Goal: Task Accomplishment & Management: Complete application form

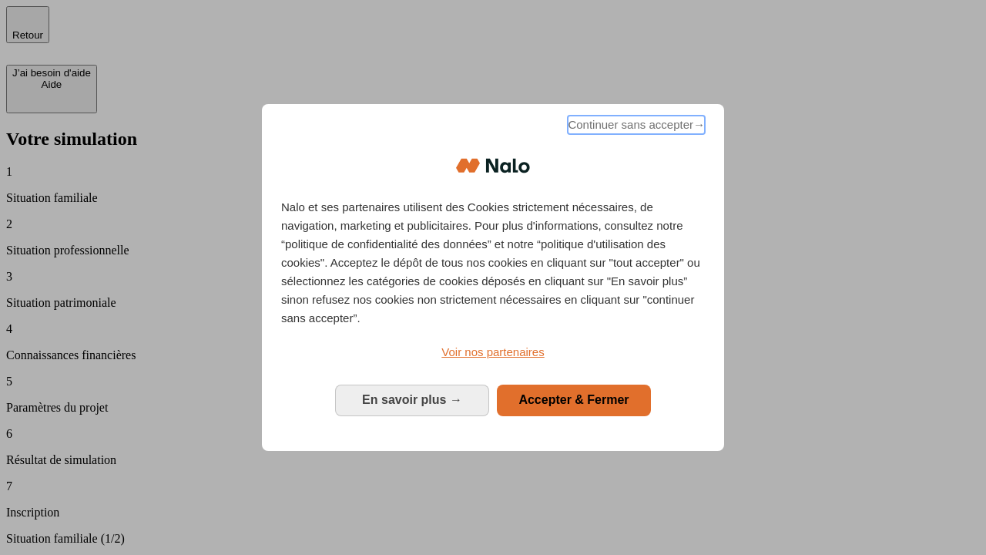
click at [635, 127] on span "Continuer sans accepter →" at bounding box center [636, 125] width 137 height 18
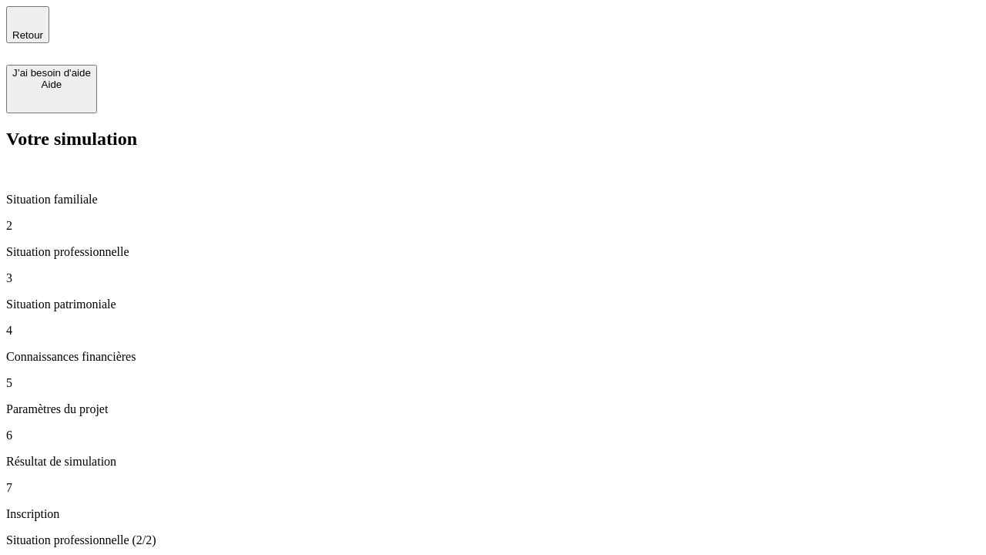
type input "30 000"
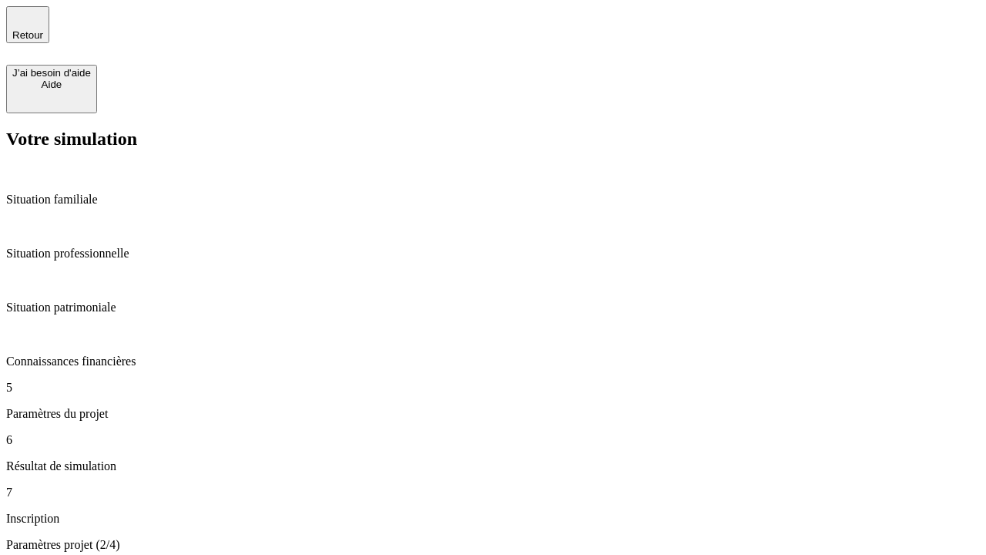
type input "25"
type input "1 000"
type input "640"
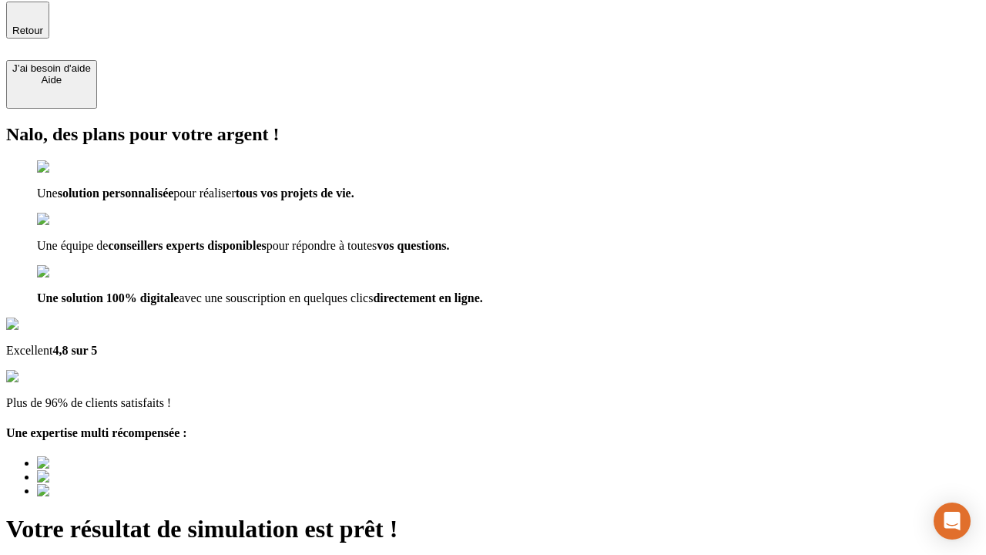
type input "[EMAIL_ADDRESS][PERSON_NAME][DOMAIN_NAME]"
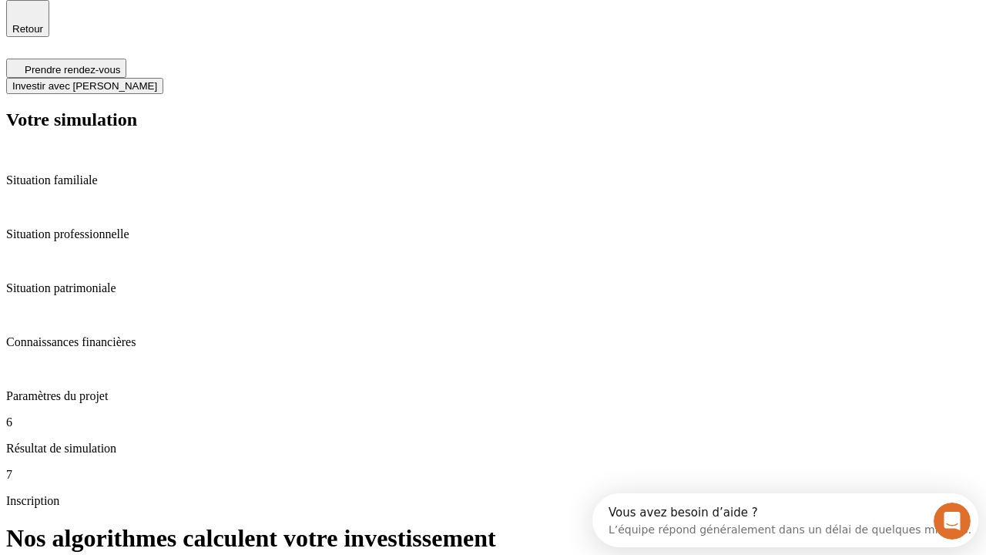
click at [157, 80] on span "Investir avec [PERSON_NAME]" at bounding box center [84, 86] width 145 height 12
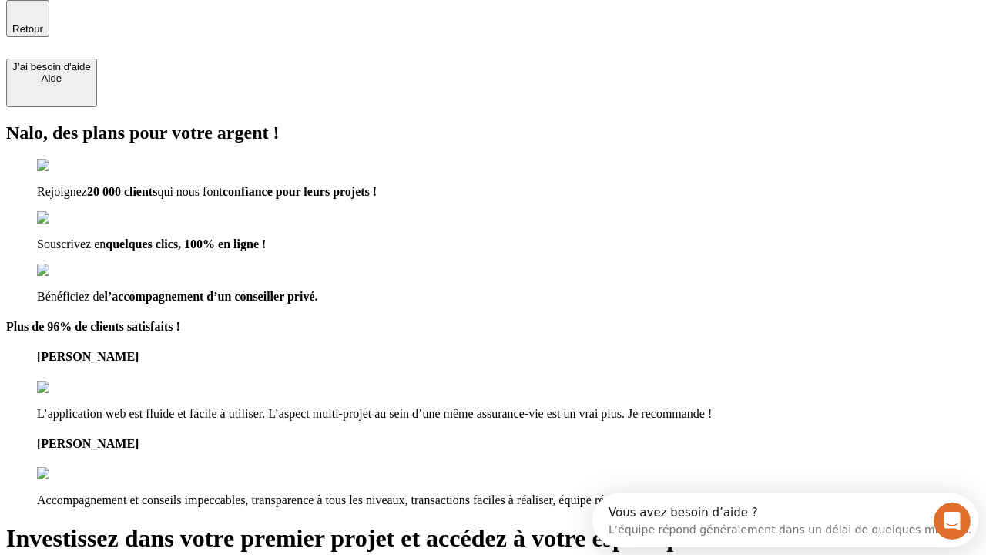
scroll to position [5, 0]
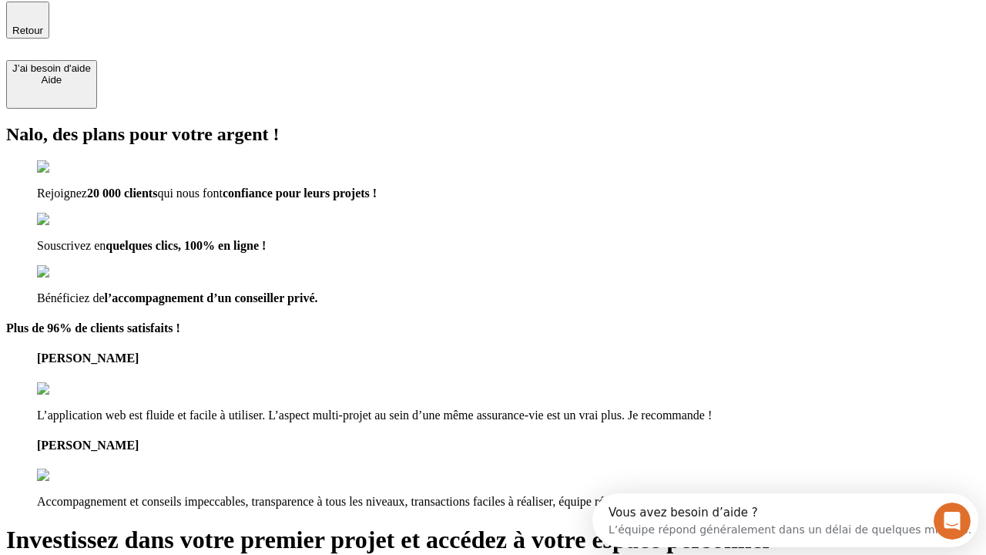
type input "[PERSON_NAME][EMAIL_ADDRESS][DOMAIN_NAME]"
